Goal: Task Accomplishment & Management: Manage account settings

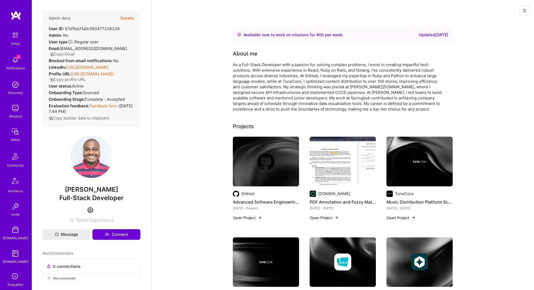
click at [523, 10] on icon at bounding box center [524, 10] width 4 height 4
click at [510, 26] on button "Login as Anu" at bounding box center [505, 23] width 49 height 14
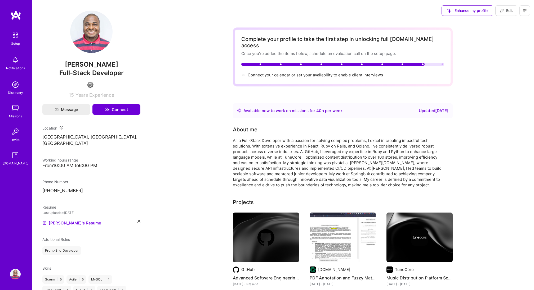
click at [523, 12] on icon at bounding box center [524, 10] width 4 height 4
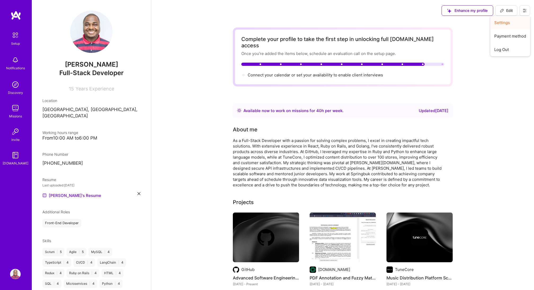
click at [507, 27] on button "Settings" at bounding box center [510, 23] width 40 height 14
